Goal: Use online tool/utility

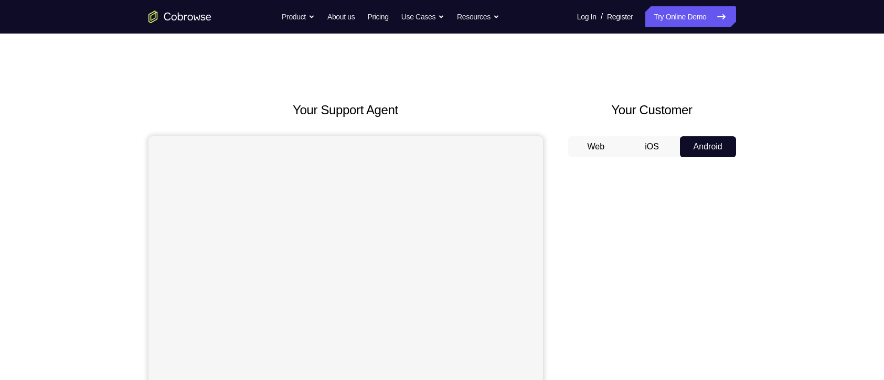
scroll to position [104, 0]
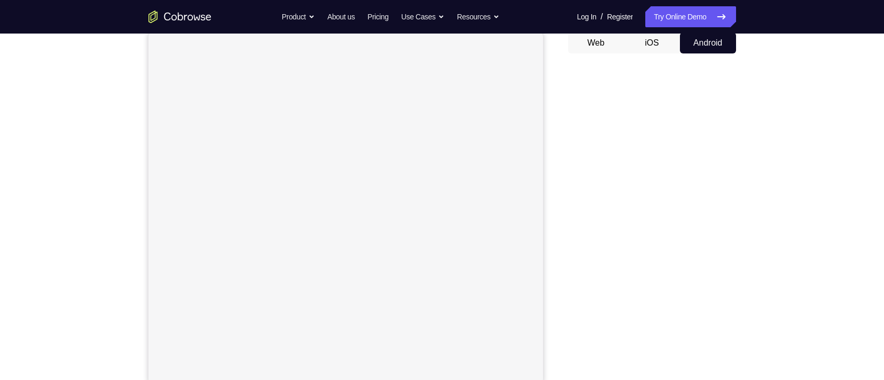
click at [81, 323] on div "Your Support Agent Your Customer Web iOS Android Next Steps We’d be happy to gi…" at bounding box center [442, 276] width 884 height 692
click at [562, 161] on div "Your Support Agent Your Customer Web iOS Android" at bounding box center [442, 207] width 588 height 388
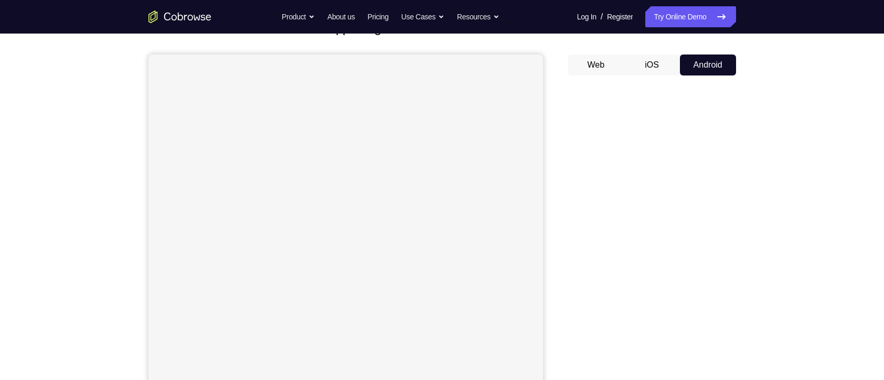
scroll to position [82, 0]
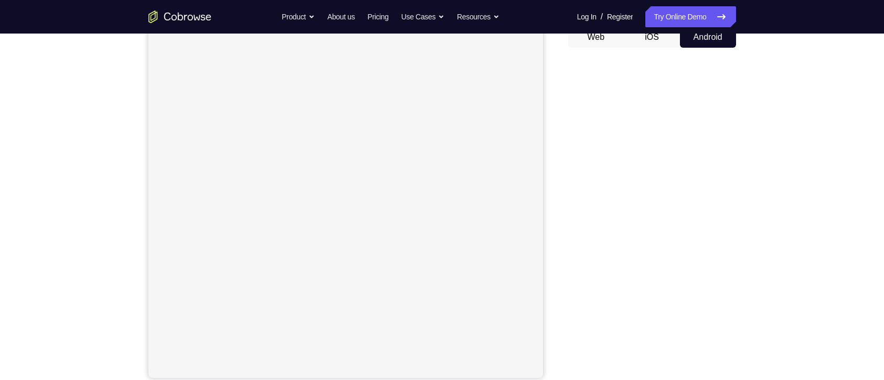
click at [757, 208] on div "Your Support Agent Your Customer Web iOS Android Next Steps We’d be happy to gi…" at bounding box center [443, 270] width 672 height 692
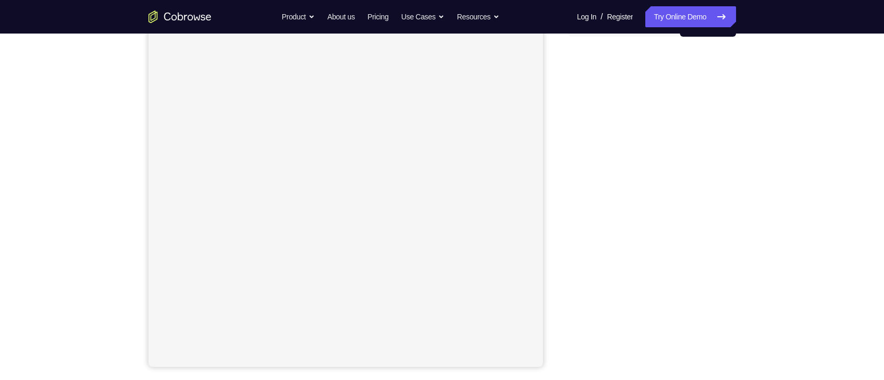
scroll to position [132, 0]
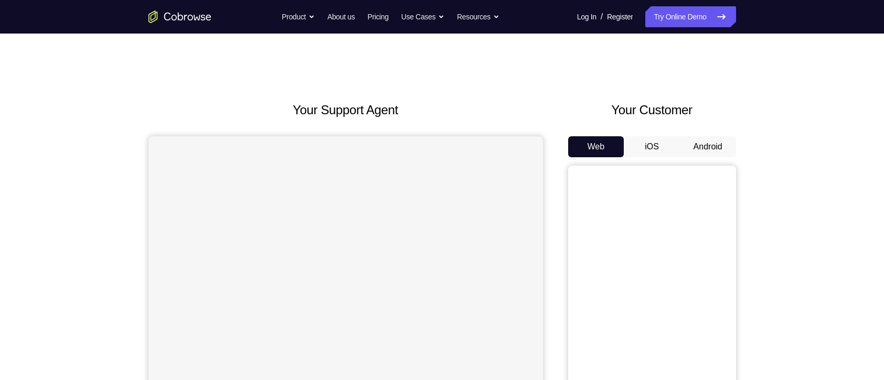
scroll to position [70, 0]
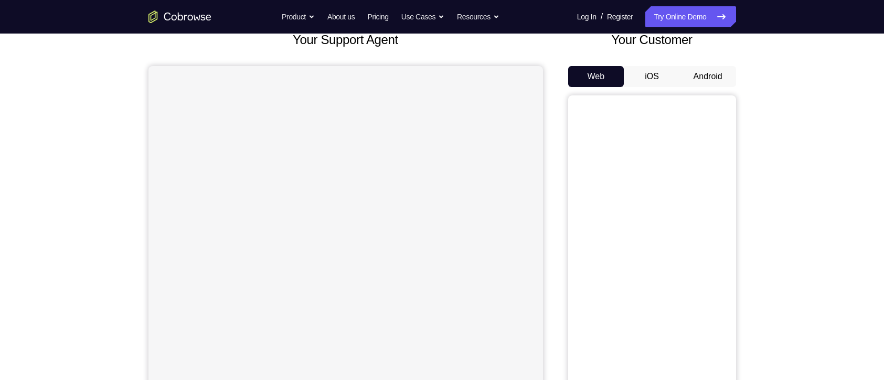
click at [710, 76] on button "Android" at bounding box center [708, 76] width 56 height 21
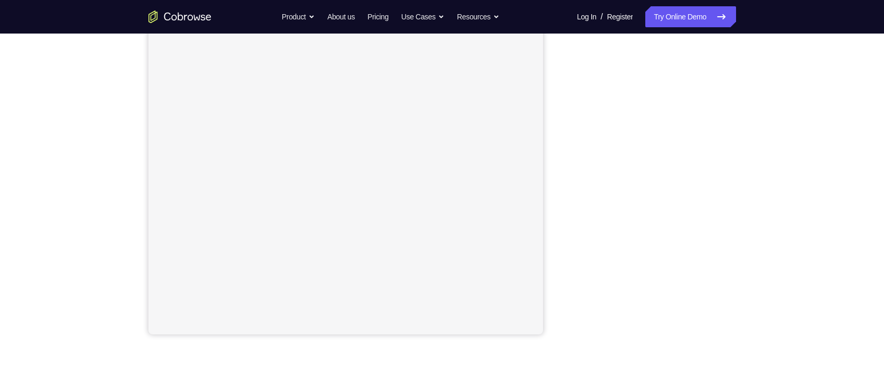
scroll to position [167, 0]
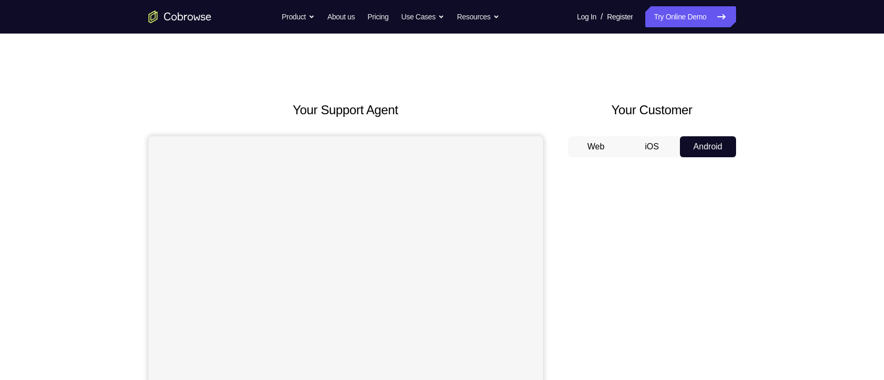
scroll to position [29, 0]
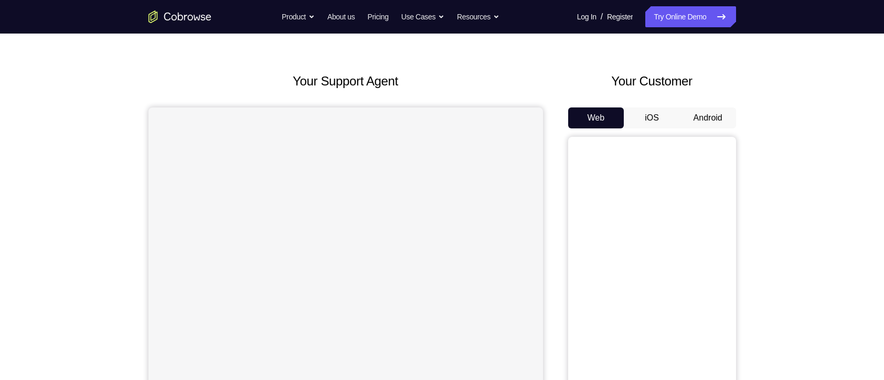
click at [721, 116] on button "Android" at bounding box center [708, 118] width 56 height 21
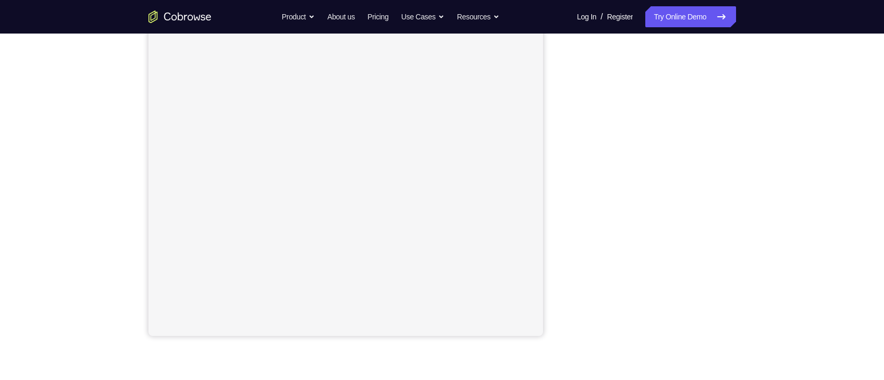
scroll to position [153, 0]
click at [746, 162] on div "Your Support Agent Your Customer Web iOS Android Next Steps We’d be happy to gi…" at bounding box center [443, 226] width 672 height 692
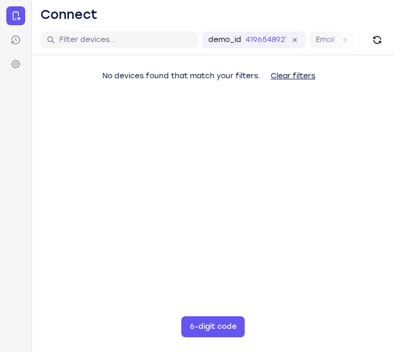
click at [246, 243] on main "demo_id 4196548927 4196548927 Email User ID Device ID Device name 6-digit code …" at bounding box center [213, 201] width 362 height 352
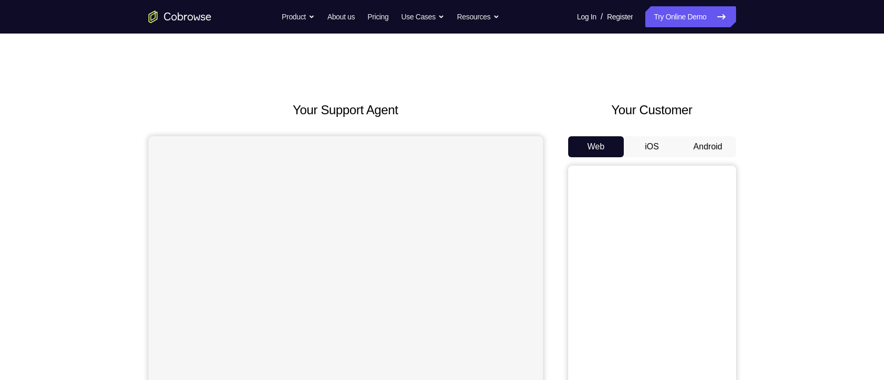
click at [701, 143] on button "Android" at bounding box center [708, 146] width 56 height 21
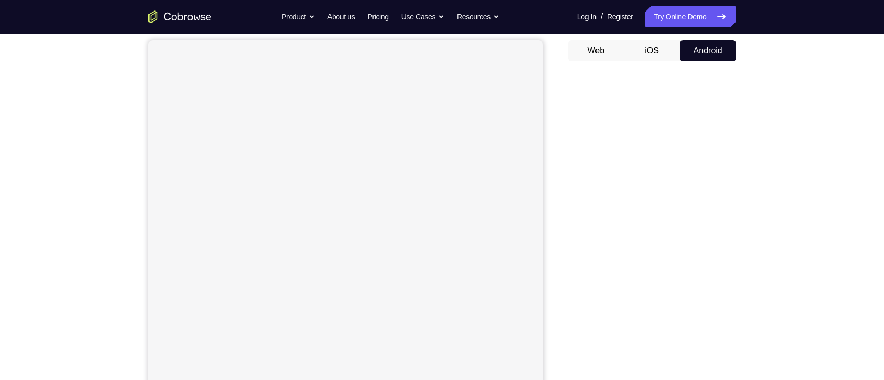
scroll to position [93, 0]
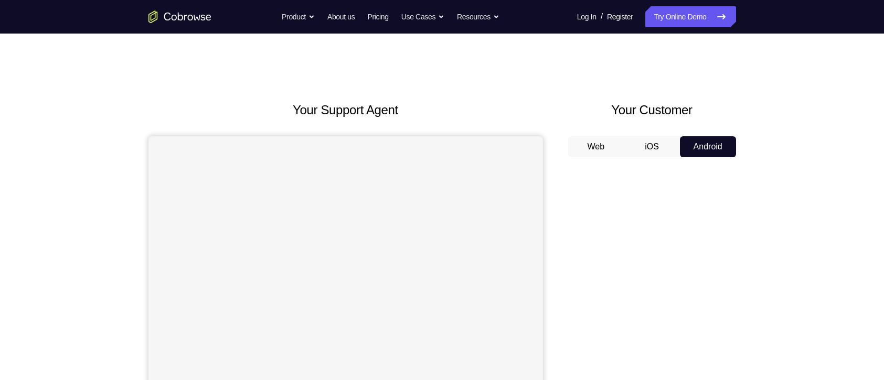
scroll to position [68, 0]
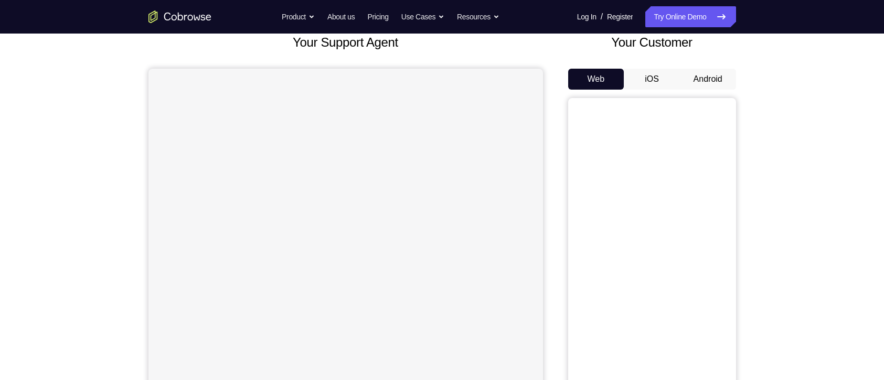
click at [715, 79] on button "Android" at bounding box center [708, 79] width 56 height 21
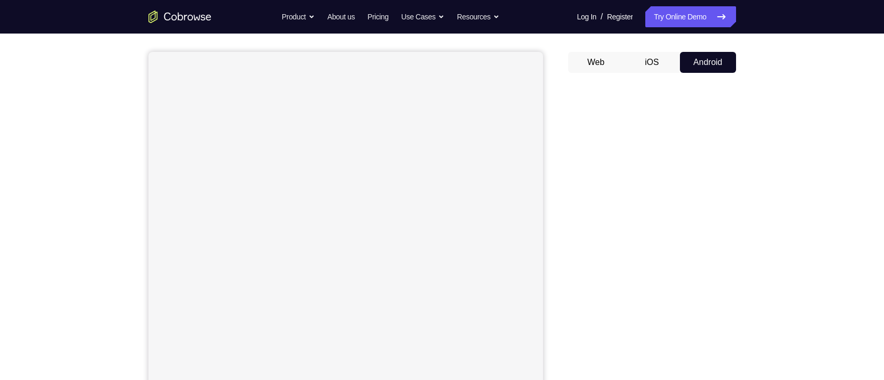
scroll to position [82, 0]
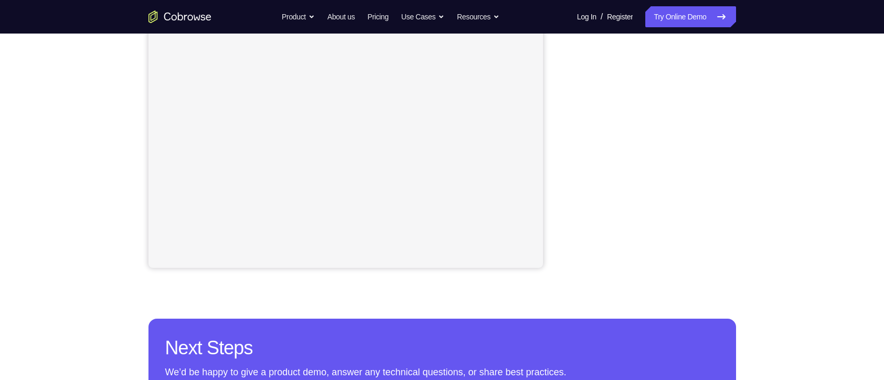
click at [741, 194] on div "Your Support Agent Your Customer Web iOS Android Next Steps We’d be happy to gi…" at bounding box center [443, 160] width 672 height 692
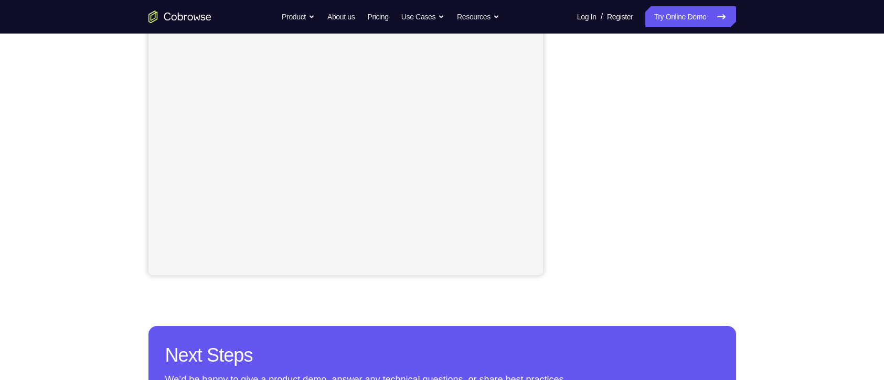
click at [754, 136] on div "Your Support Agent Your Customer Web iOS Android Next Steps We’d be happy to gi…" at bounding box center [443, 167] width 672 height 692
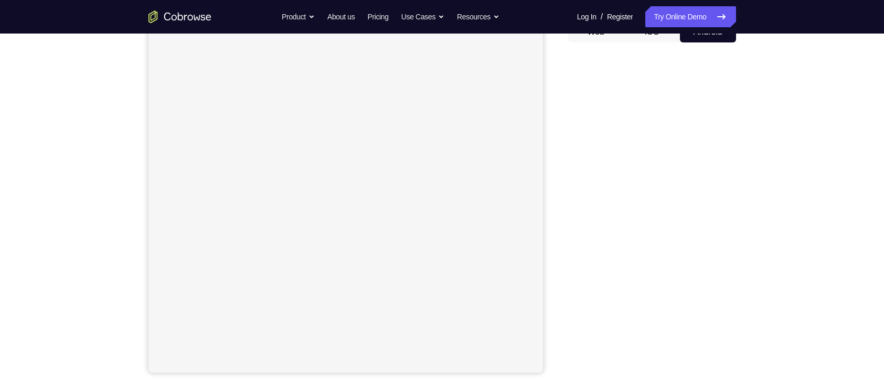
scroll to position [107, 0]
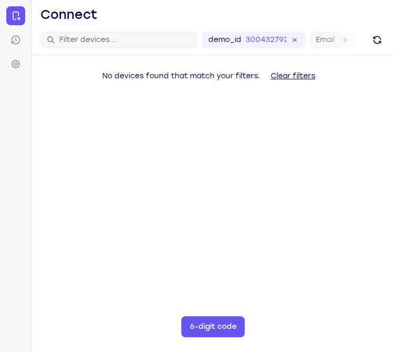
click at [182, 190] on main "demo_id 3004327923 3004327923 Email User ID Device ID Device name 6-digit code …" at bounding box center [213, 201] width 362 height 352
